Goal: Transaction & Acquisition: Download file/media

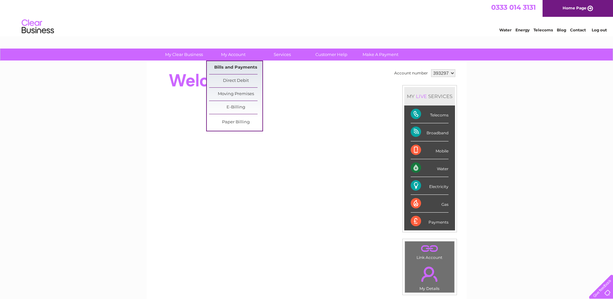
click at [246, 67] on link "Bills and Payments" at bounding box center [235, 67] width 53 height 13
click at [242, 65] on link "Bills and Payments" at bounding box center [235, 67] width 53 height 13
click at [233, 66] on link "Bills and Payments" at bounding box center [235, 67] width 53 height 13
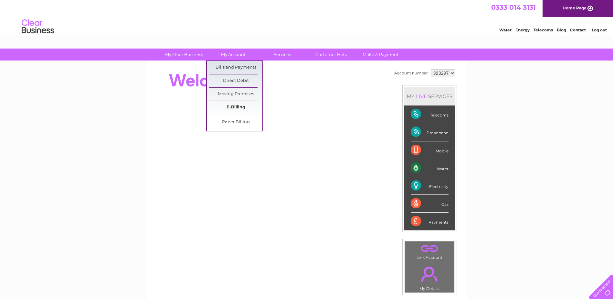
click at [231, 106] on link "E-Billing" at bounding box center [235, 107] width 53 height 13
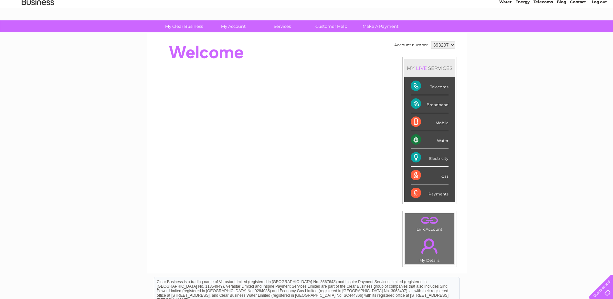
scroll to position [21, 0]
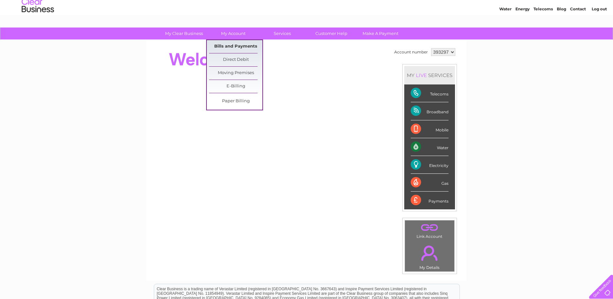
click at [233, 46] on link "Bills and Payments" at bounding box center [235, 46] width 53 height 13
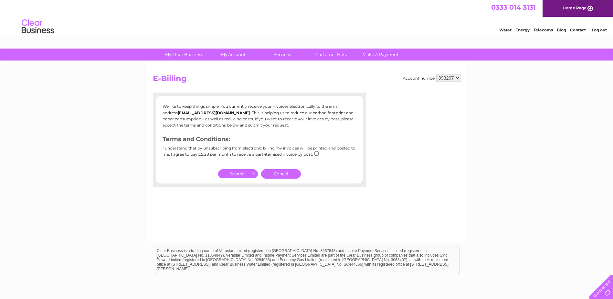
click at [285, 172] on link "Cancel" at bounding box center [281, 173] width 40 height 9
click at [285, 174] on link "Cancel" at bounding box center [281, 173] width 40 height 9
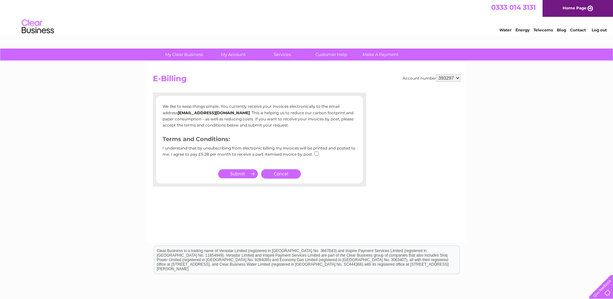
click at [285, 174] on link "Cancel" at bounding box center [281, 173] width 40 height 9
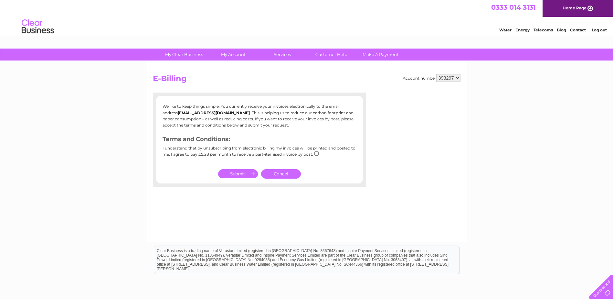
click at [285, 174] on link "Cancel" at bounding box center [281, 173] width 40 height 9
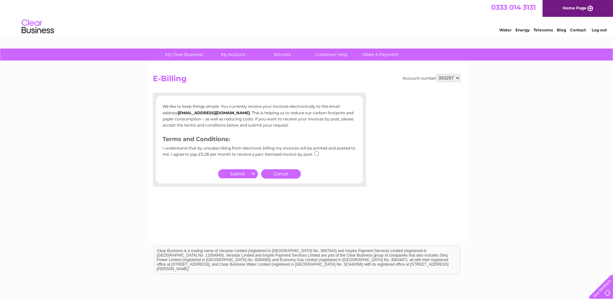
click at [107, 87] on div "My Clear Business Login Details My Details My Preferences Link Account My Accou…" at bounding box center [306, 200] width 613 height 304
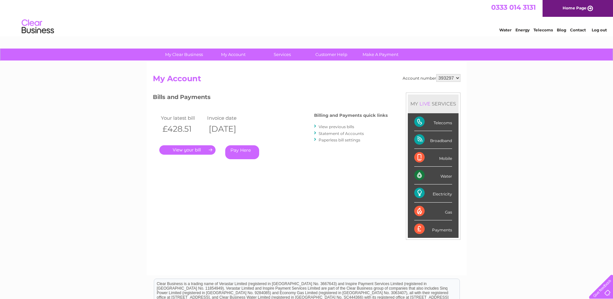
click at [200, 150] on link "." at bounding box center [187, 149] width 56 height 9
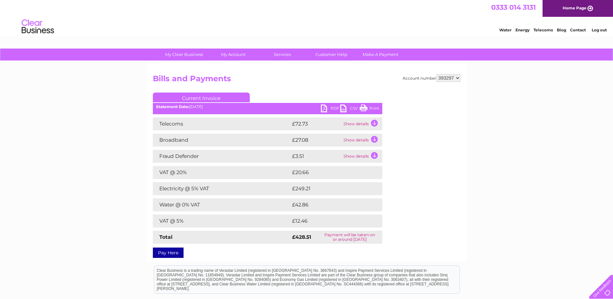
click at [335, 107] on link "PDF" at bounding box center [330, 108] width 19 height 9
